Goal: Task Accomplishment & Management: Manage account settings

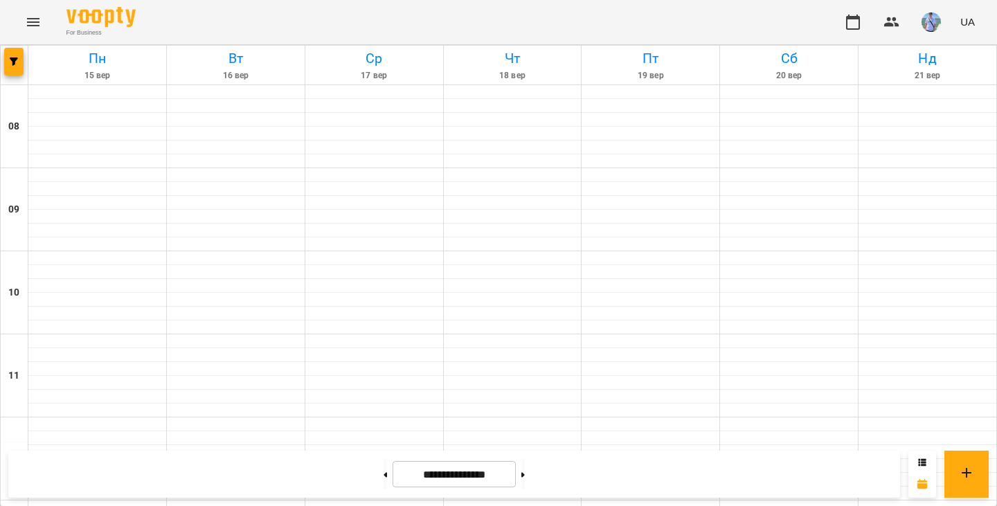
scroll to position [693, 0]
click at [821, 20] on icon "button" at bounding box center [815, 22] width 14 height 13
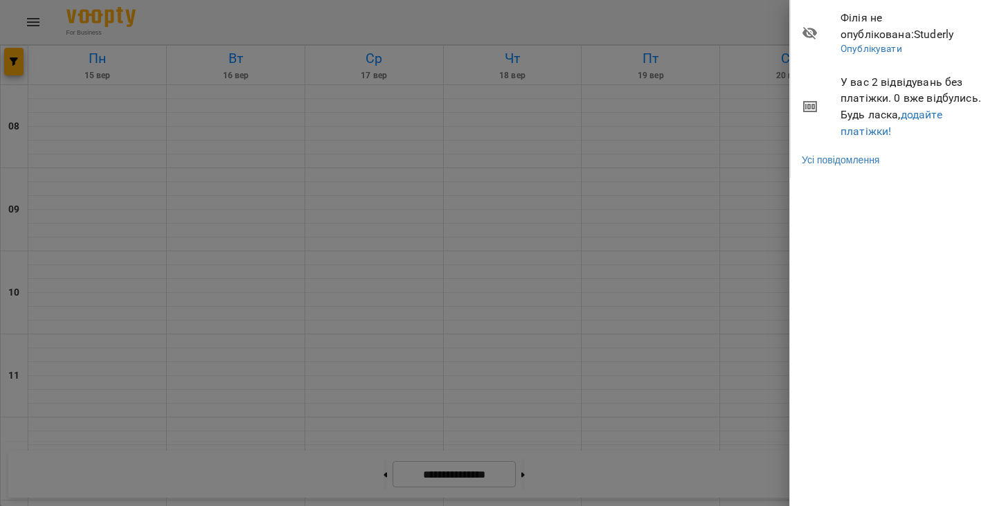
click at [713, 123] on div at bounding box center [498, 253] width 997 height 506
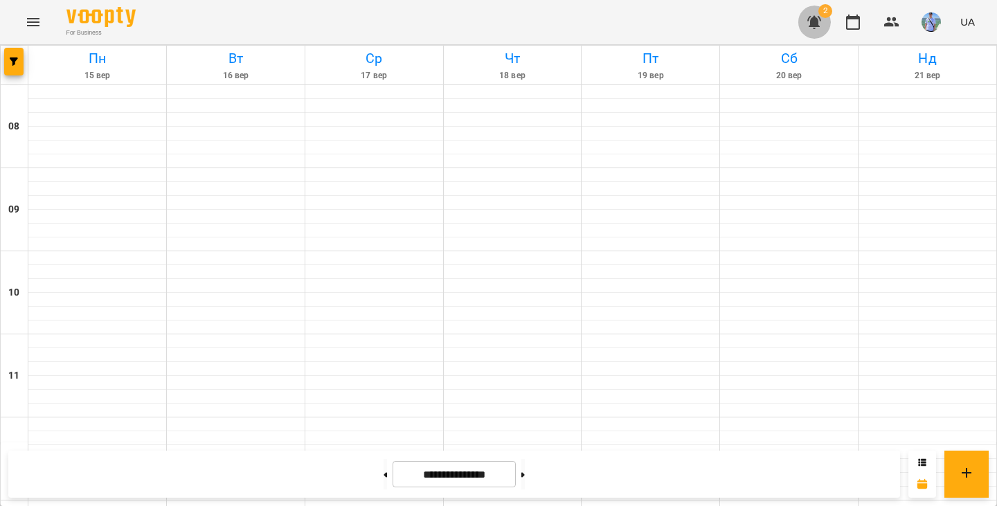
click at [817, 20] on icon "button" at bounding box center [815, 22] width 14 height 13
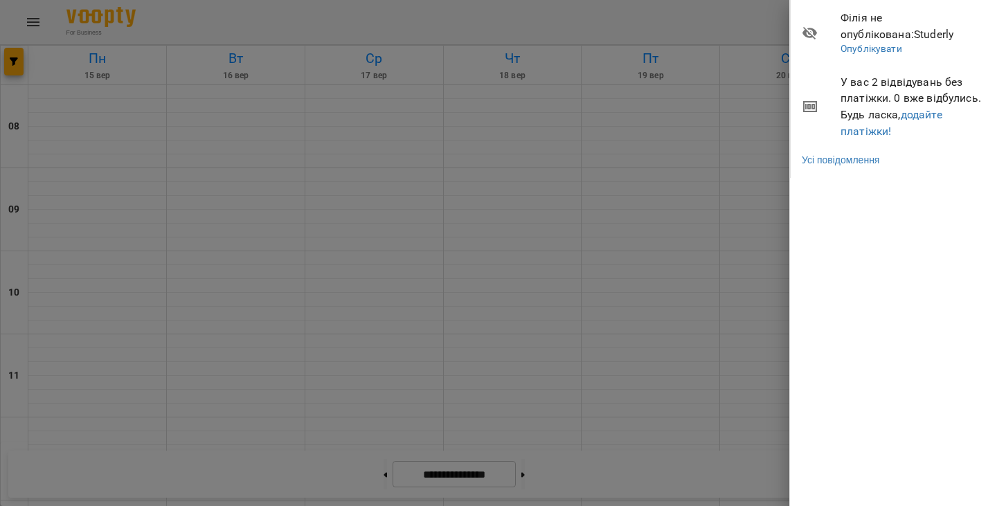
click at [702, 140] on div at bounding box center [498, 253] width 997 height 506
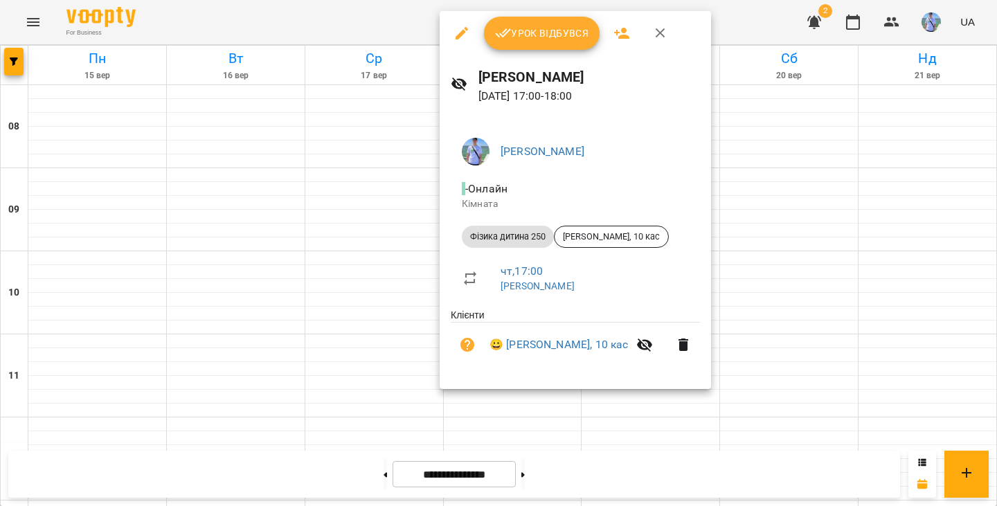
click at [779, 294] on div at bounding box center [498, 253] width 997 height 506
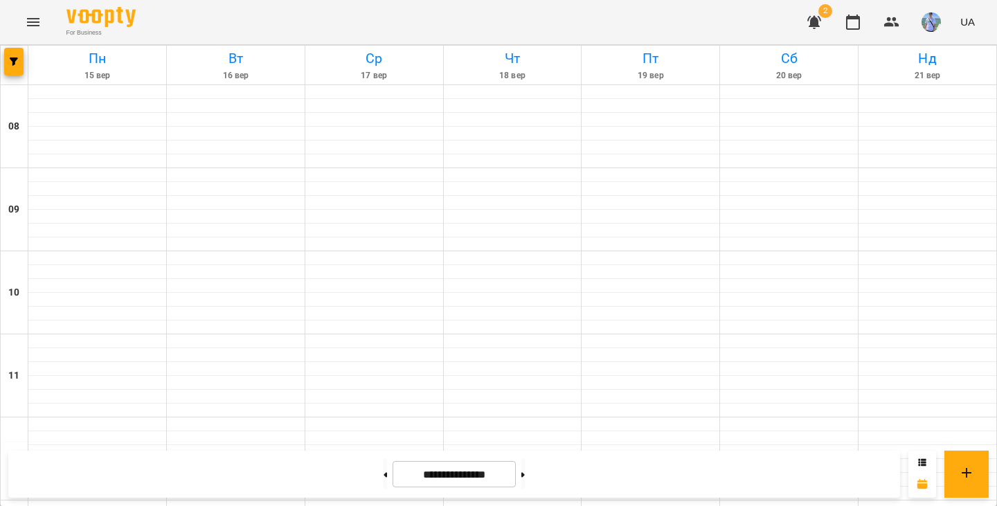
drag, startPoint x: 675, startPoint y: 155, endPoint x: 709, endPoint y: 155, distance: 33.9
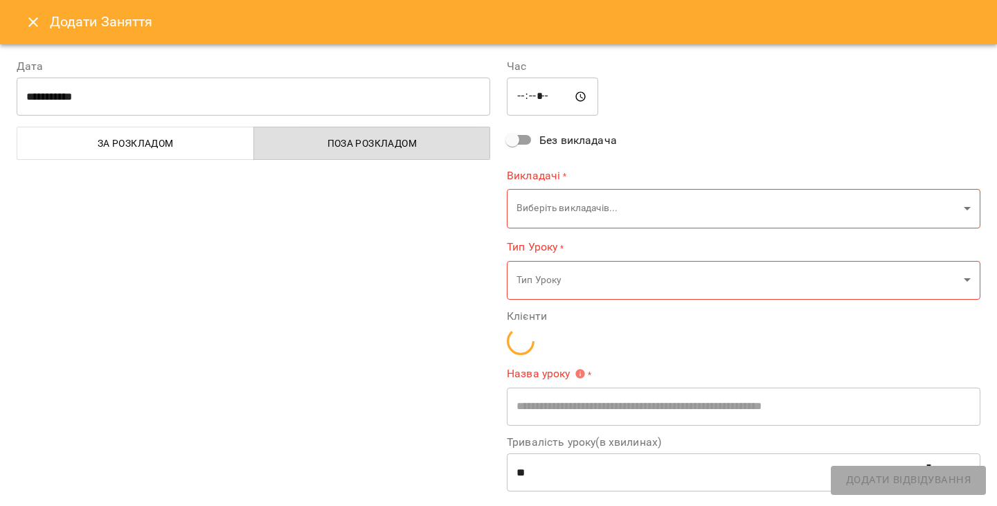
type input "**********"
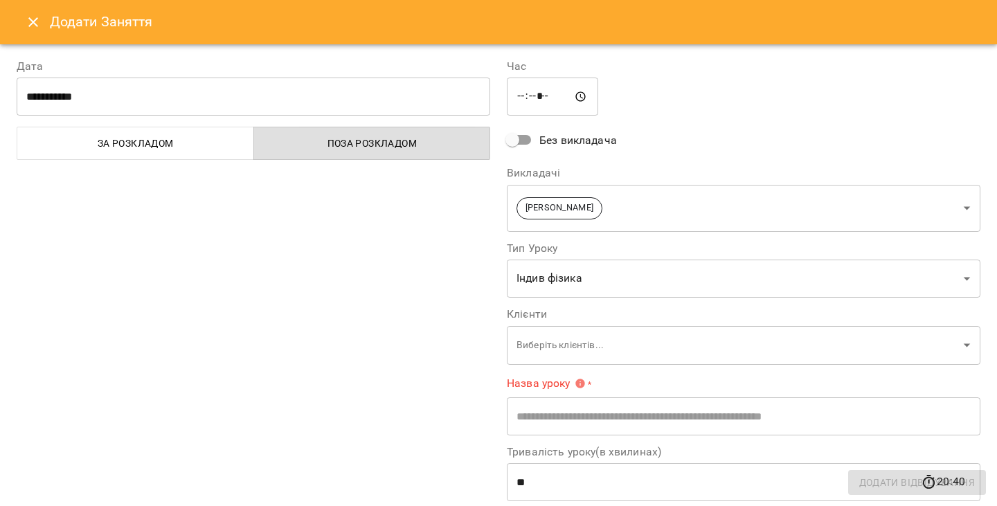
click at [38, 398] on div "**********" at bounding box center [253, 340] width 490 height 597
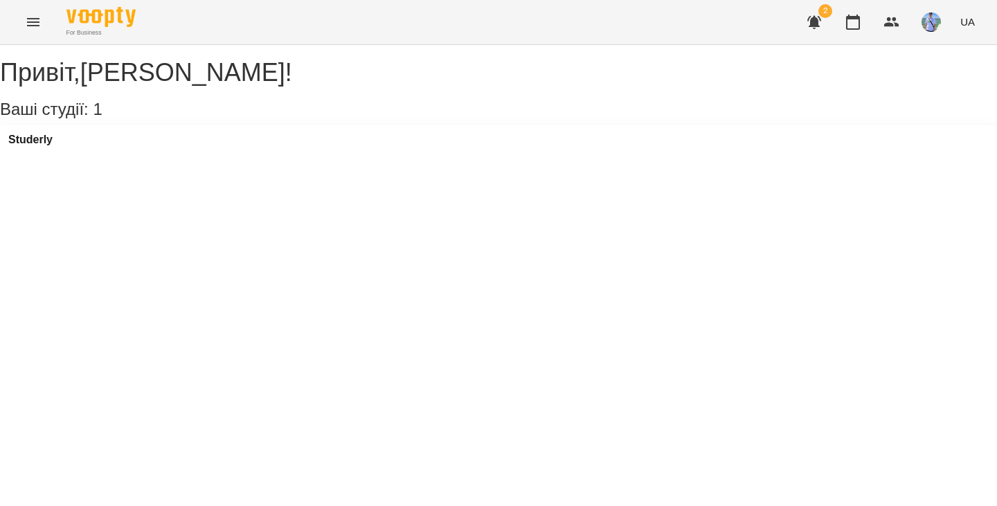
click at [679, 163] on div "[PERSON_NAME] , [PERSON_NAME] ! Ваші студії: 1 Studerly" at bounding box center [498, 104] width 997 height 118
click at [37, 154] on div "Studerly" at bounding box center [30, 144] width 44 height 21
click at [37, 146] on h3 "Studerly" at bounding box center [30, 140] width 44 height 12
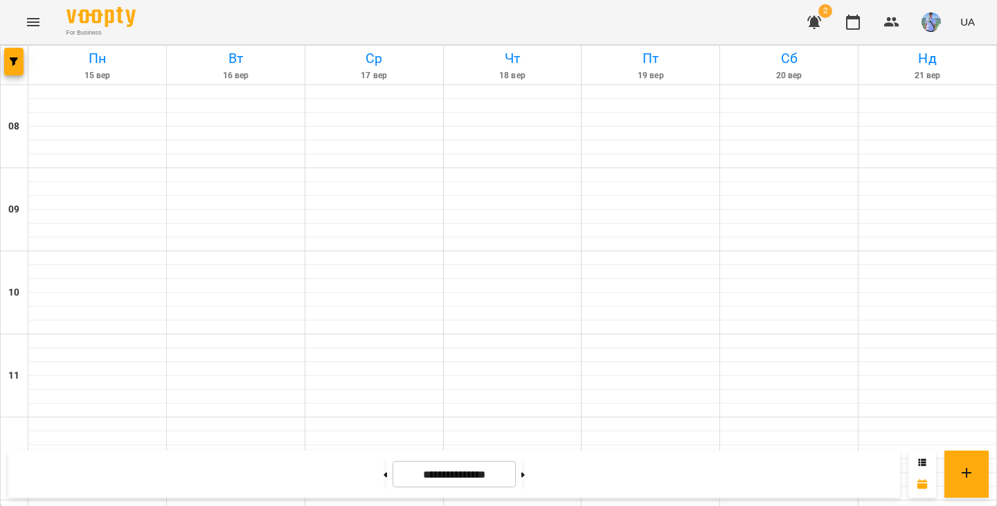
scroll to position [693, 0]
